Goal: Entertainment & Leisure: Consume media (video, audio)

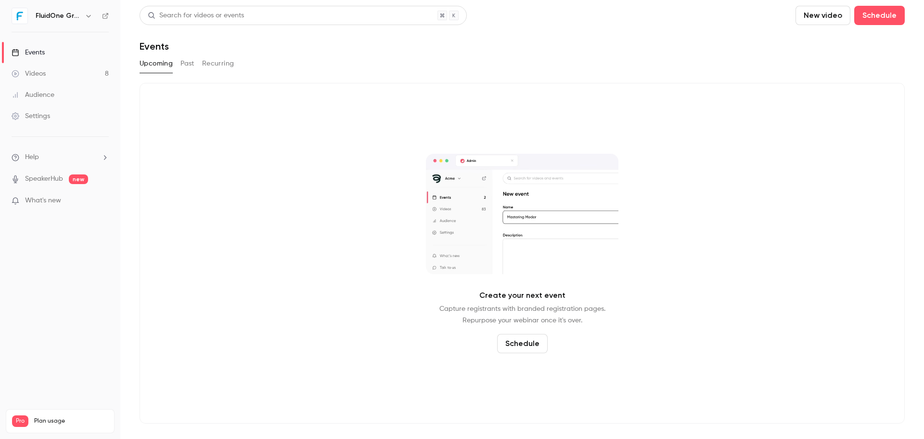
click at [188, 67] on button "Past" at bounding box center [188, 63] width 14 height 15
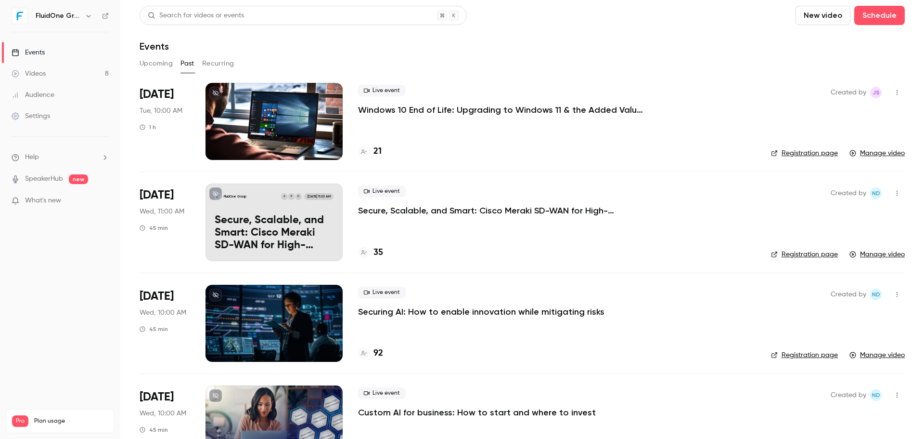
click at [230, 127] on div at bounding box center [274, 121] width 137 height 77
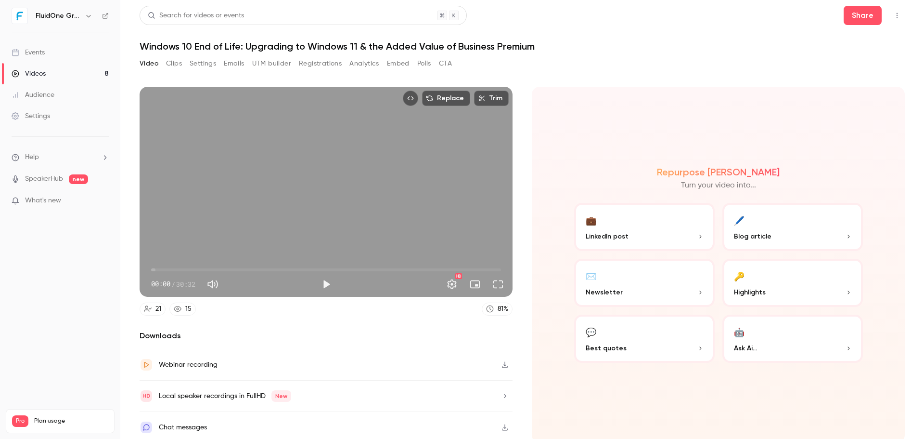
click at [175, 68] on button "Clips" at bounding box center [174, 63] width 16 height 15
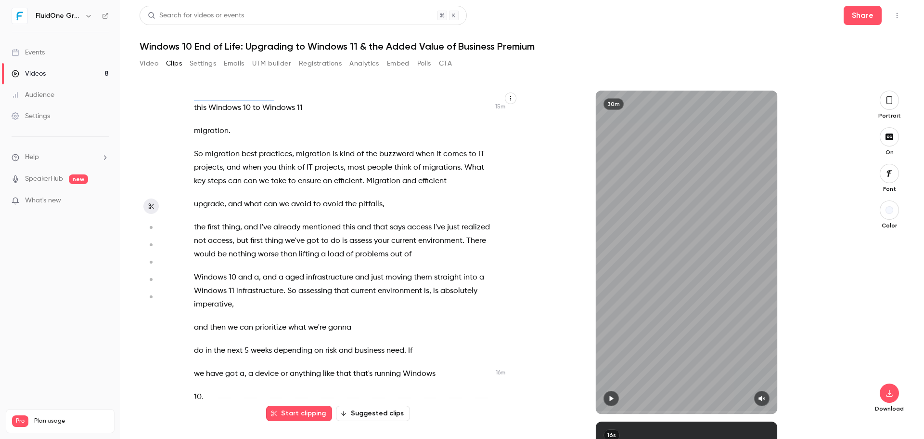
scroll to position [4861, 0]
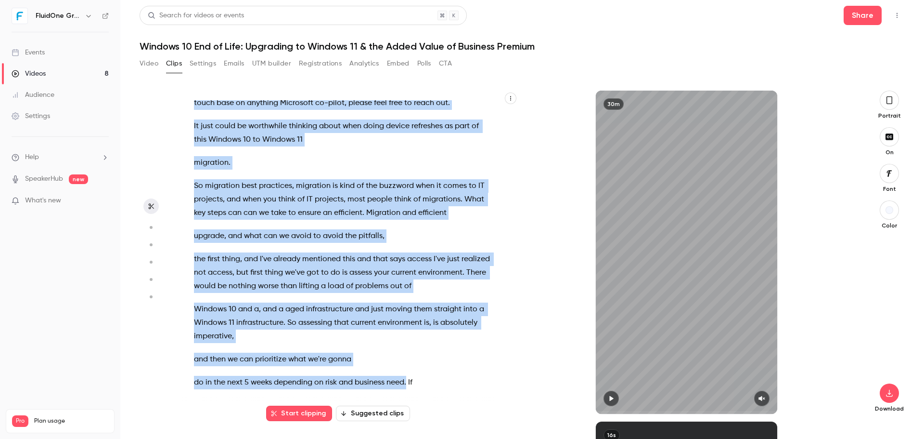
drag, startPoint x: 190, startPoint y: 127, endPoint x: 407, endPoint y: 393, distance: 343.8
click at [407, 393] on div "Good morning everybody , welcome to [DATE] webinar session . We're just gonna l…" at bounding box center [348, 256] width 332 height 313
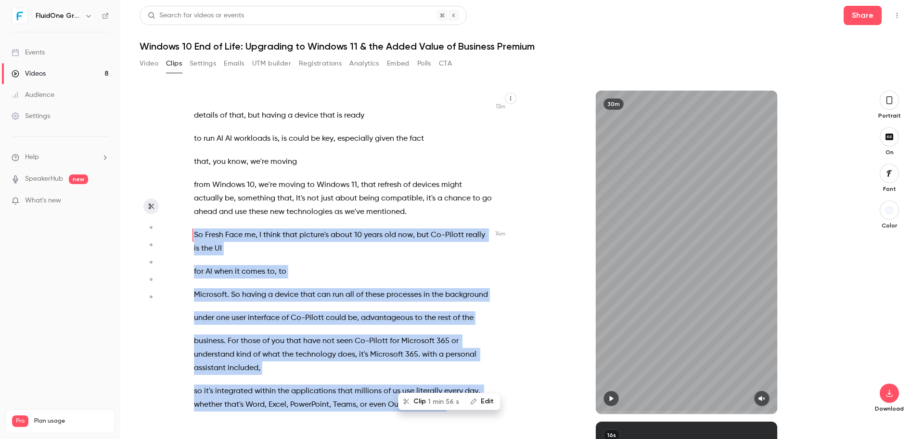
scroll to position [4395, 0]
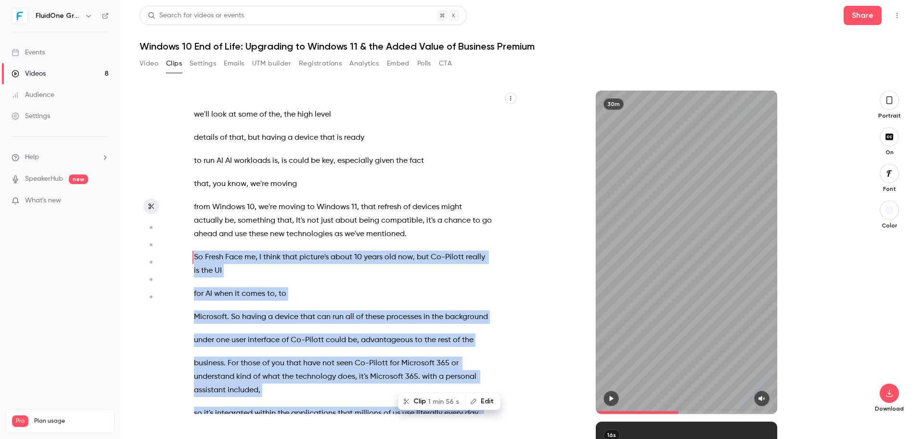
click at [183, 256] on div "Good morning everybody , welcome to [DATE] webinar session . We're just gonna l…" at bounding box center [348, 256] width 332 height 313
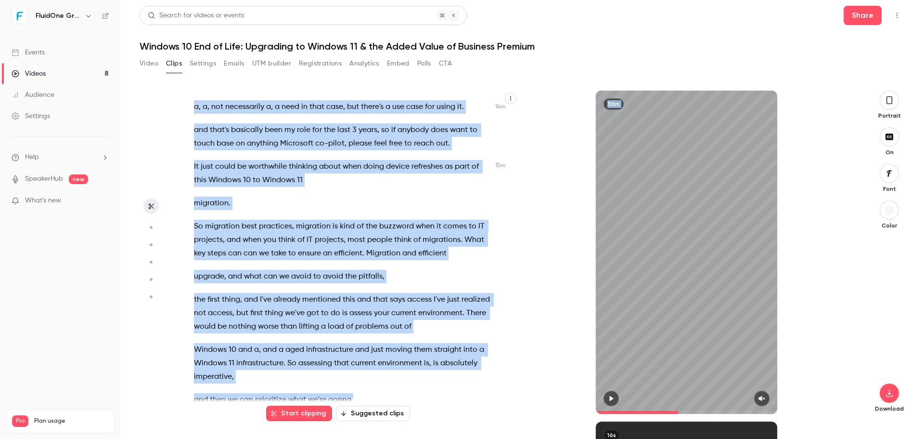
scroll to position [4851, 0]
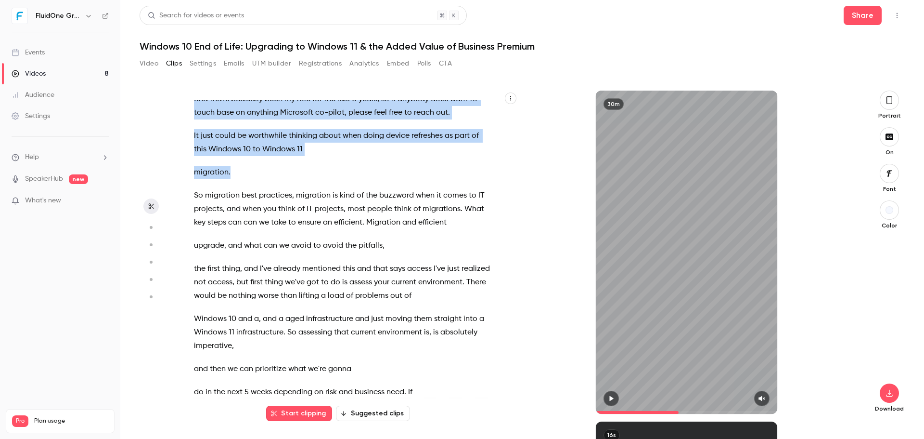
drag, startPoint x: 189, startPoint y: 206, endPoint x: 297, endPoint y: 179, distance: 111.6
click at [297, 179] on div "Good morning everybody , welcome to [DATE] webinar session . We're just gonna l…" at bounding box center [348, 256] width 332 height 313
click at [230, 205] on icon "button" at bounding box center [228, 208] width 7 height 7
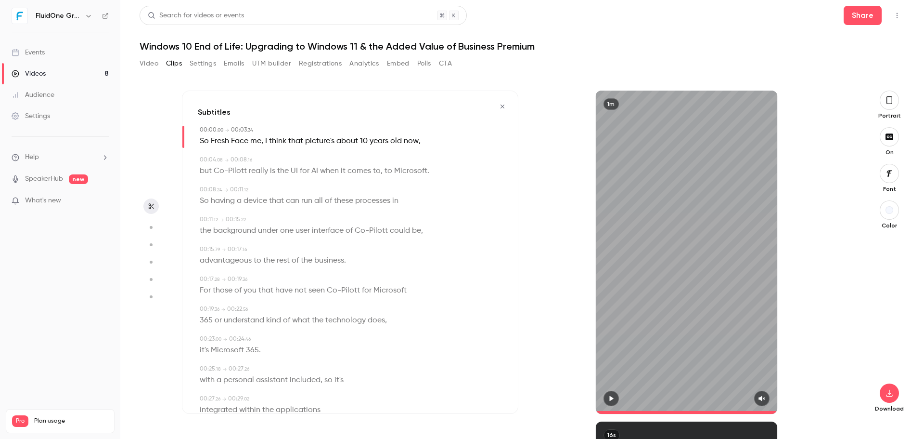
type input "*"
